Goal: Find specific page/section: Find specific page/section

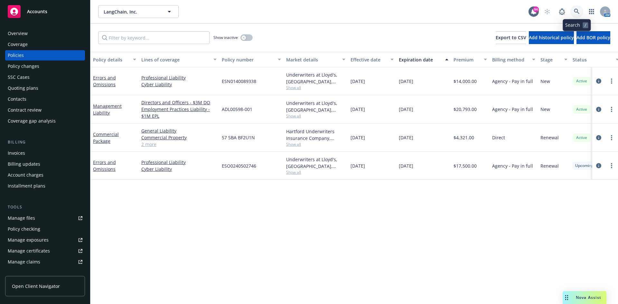
click at [576, 10] on icon at bounding box center [577, 12] width 6 height 6
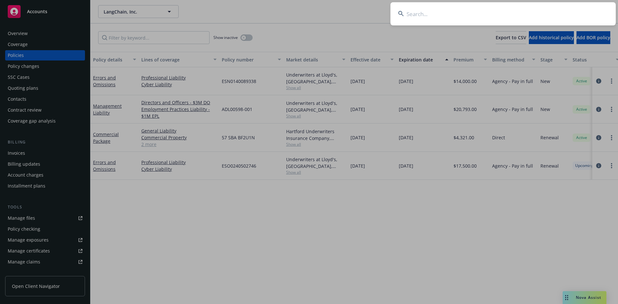
click at [497, 14] on input at bounding box center [502, 13] width 225 height 23
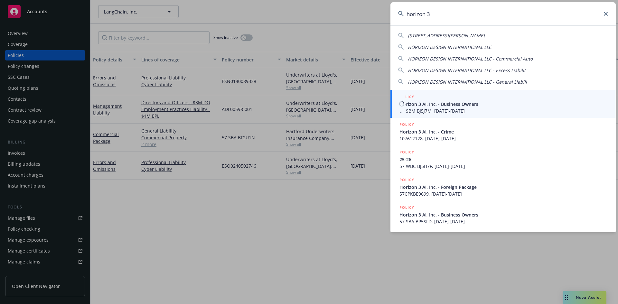
type input "horizon 3"
click at [404, 95] on h5 "POLICY" at bounding box center [406, 97] width 15 height 6
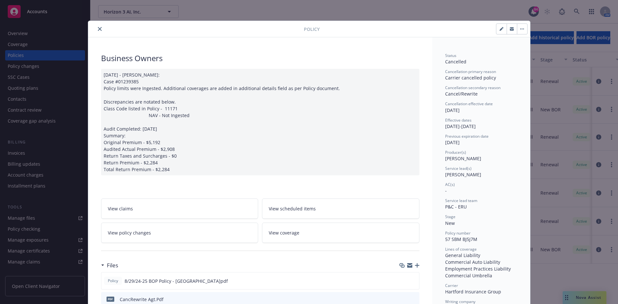
click at [99, 28] on button "close" at bounding box center [100, 29] width 8 height 8
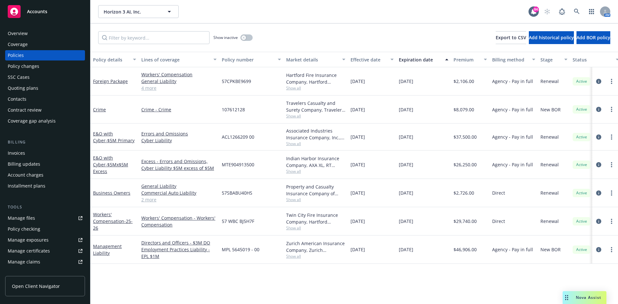
click at [31, 32] on div "Overview" at bounding box center [45, 33] width 75 height 10
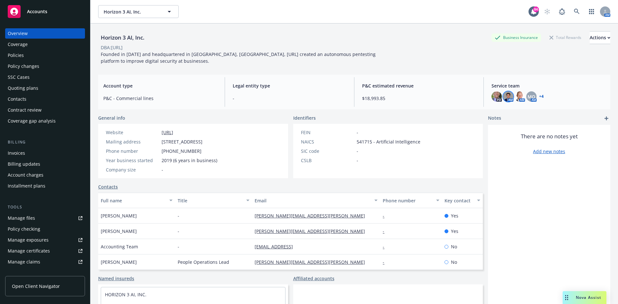
click at [507, 97] on img at bounding box center [508, 96] width 10 height 10
click at [516, 96] on img at bounding box center [520, 96] width 10 height 10
